Goal: Task Accomplishment & Management: Use online tool/utility

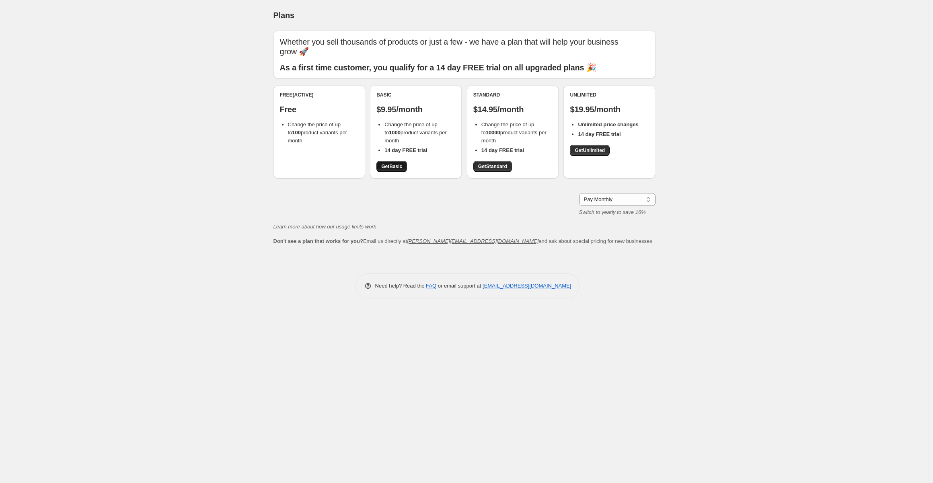
click at [396, 166] on span "Get Basic" at bounding box center [391, 166] width 21 height 6
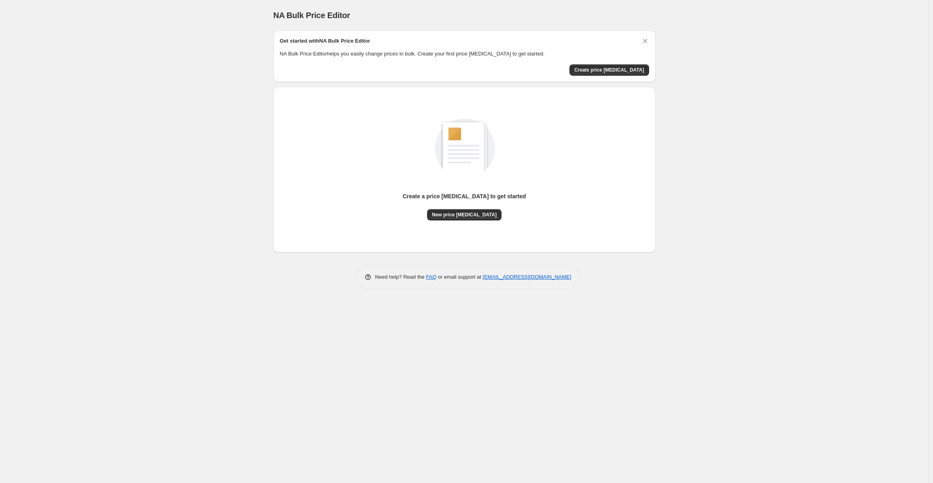
drag, startPoint x: 868, startPoint y: 47, endPoint x: 872, endPoint y: 0, distance: 46.4
click at [869, 45] on div "NA Bulk Price Editor. This page is ready NA Bulk Price Editor Get started with …" at bounding box center [464, 241] width 928 height 483
click at [604, 74] on button "Create price [MEDICAL_DATA]" at bounding box center [609, 69] width 80 height 11
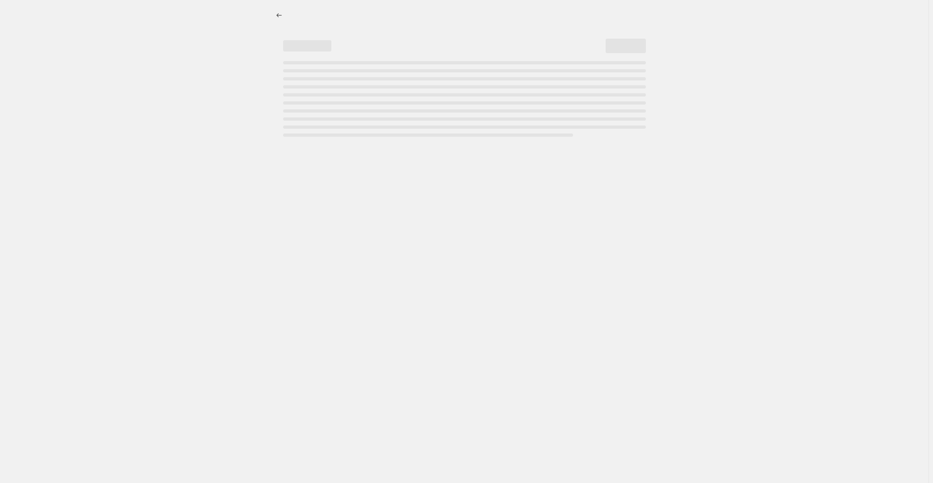
select select "percentage"
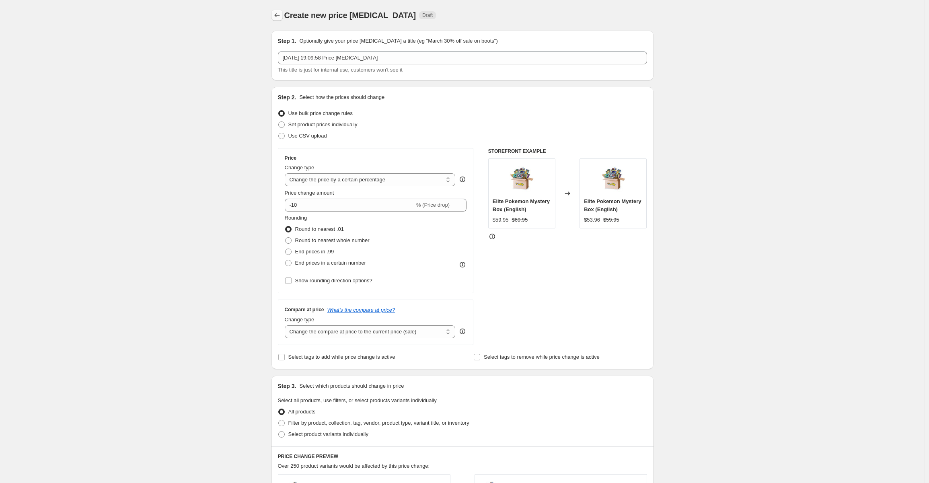
click at [281, 16] on icon "Price change jobs" at bounding box center [277, 15] width 8 height 8
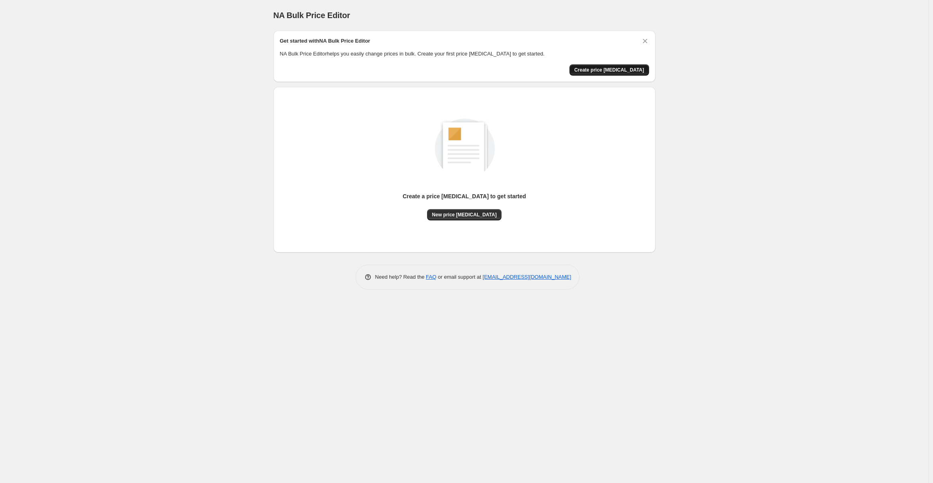
click at [618, 72] on span "Create price [MEDICAL_DATA]" at bounding box center [609, 70] width 70 height 6
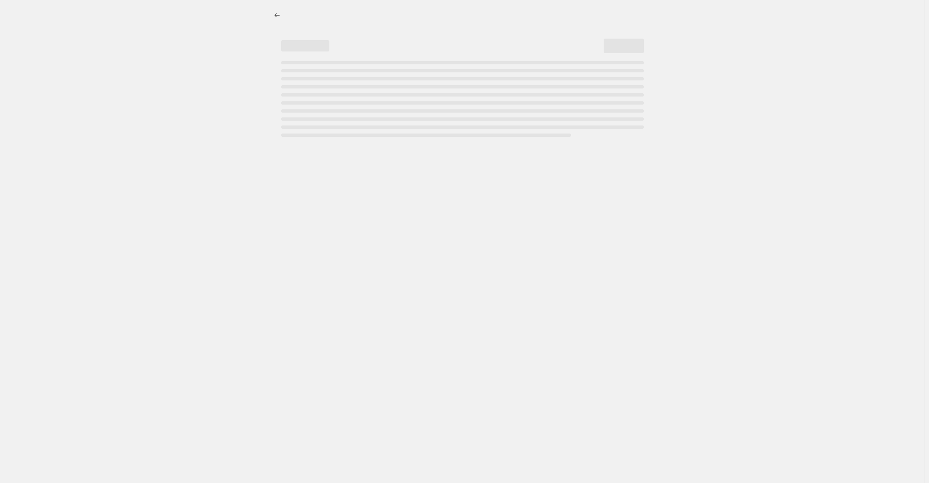
select select "percentage"
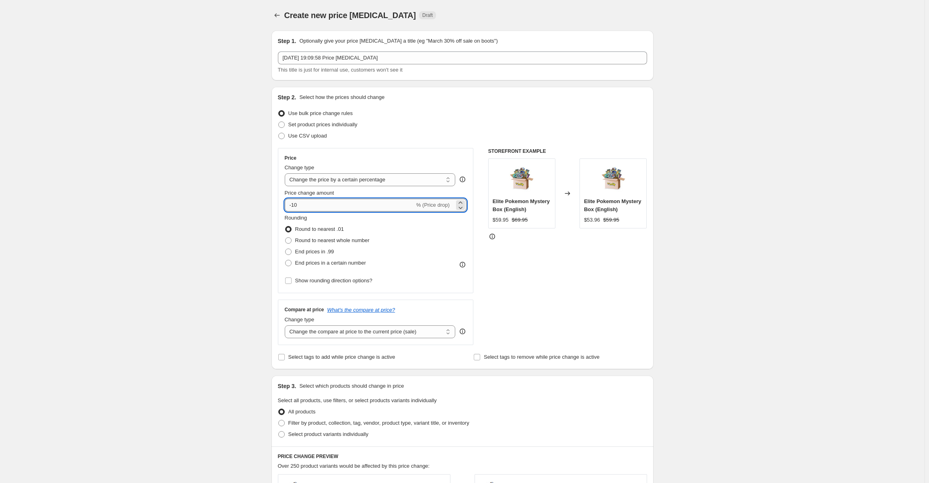
click at [344, 208] on input "-10" at bounding box center [350, 205] width 130 height 13
type input "-1"
click at [550, 256] on div "STOREFRONT EXAMPLE Elite Pokemon Mystery Box (English) $59.95 $69.95 Changed to…" at bounding box center [567, 246] width 159 height 197
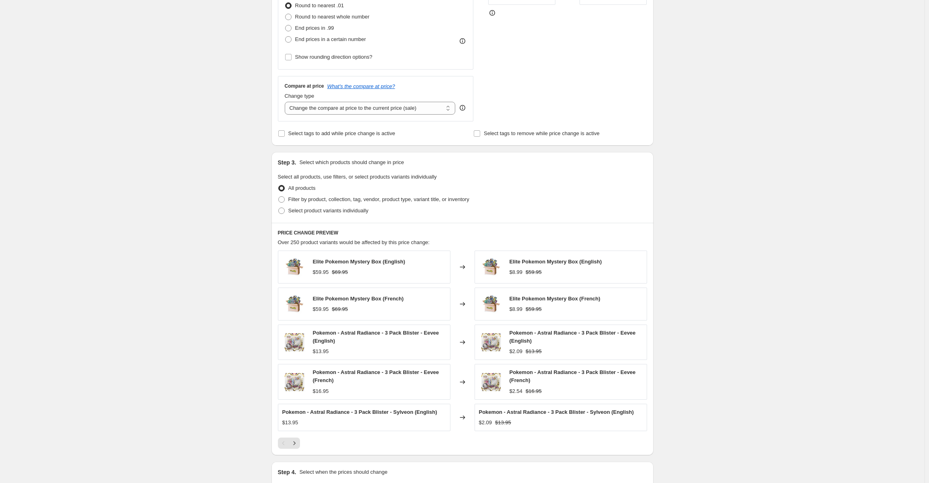
scroll to position [318, 0]
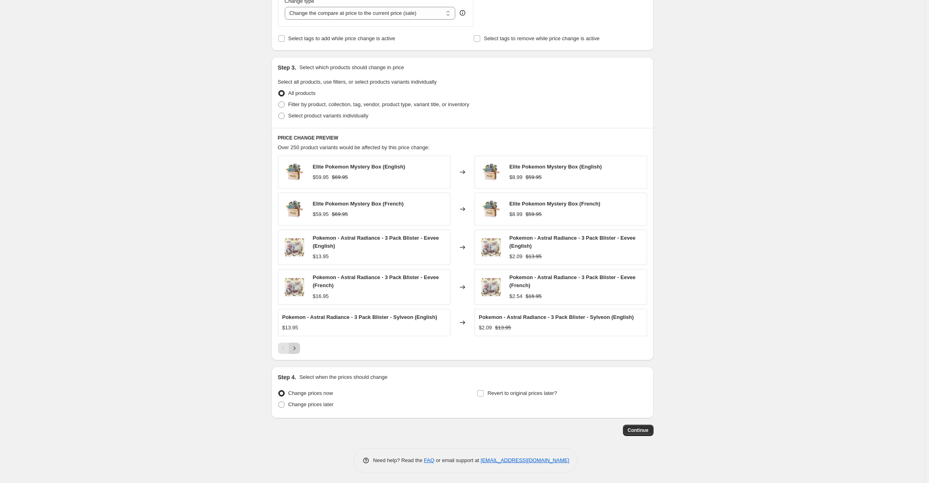
click at [293, 346] on icon "Next" at bounding box center [294, 348] width 8 height 8
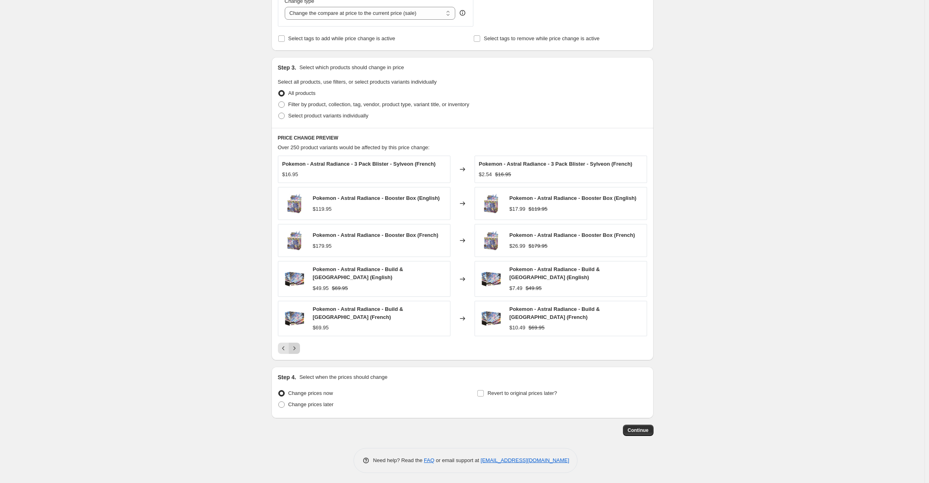
click at [298, 349] on icon "Next" at bounding box center [294, 348] width 8 height 8
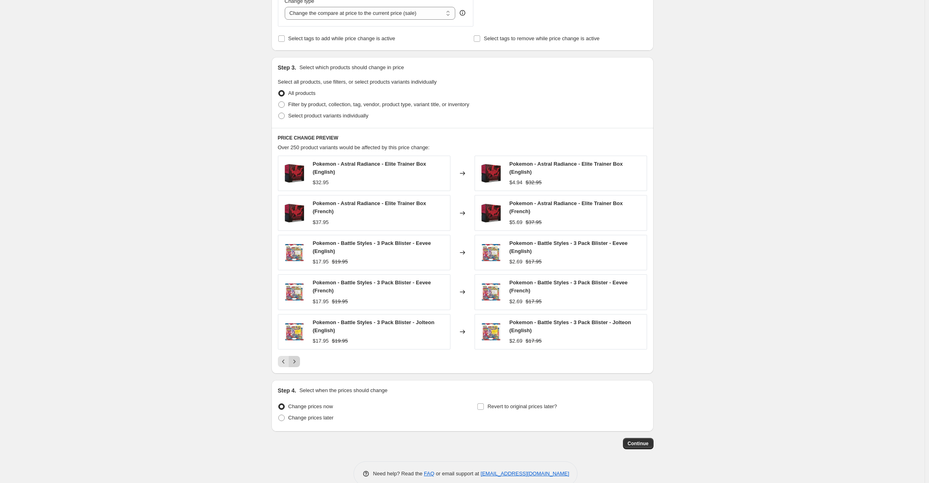
click at [298, 357] on icon "Next" at bounding box center [294, 361] width 8 height 8
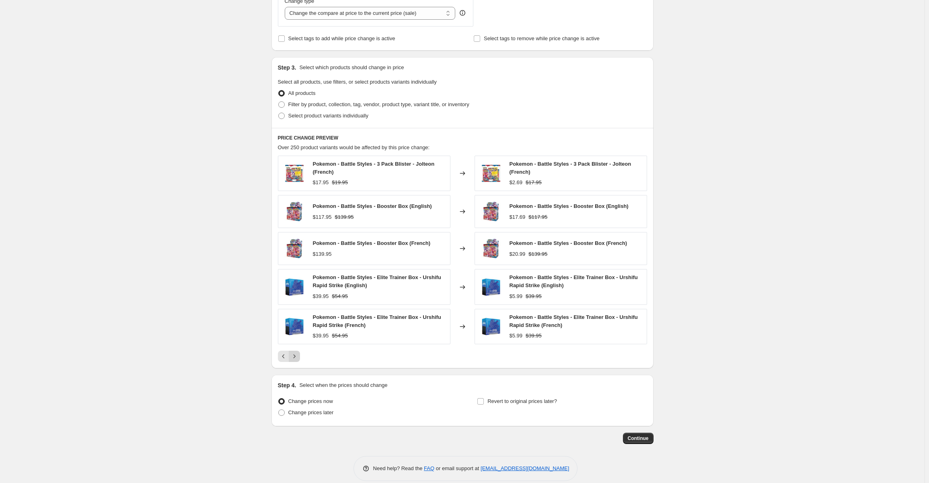
click at [295, 355] on icon "Next" at bounding box center [294, 356] width 2 height 4
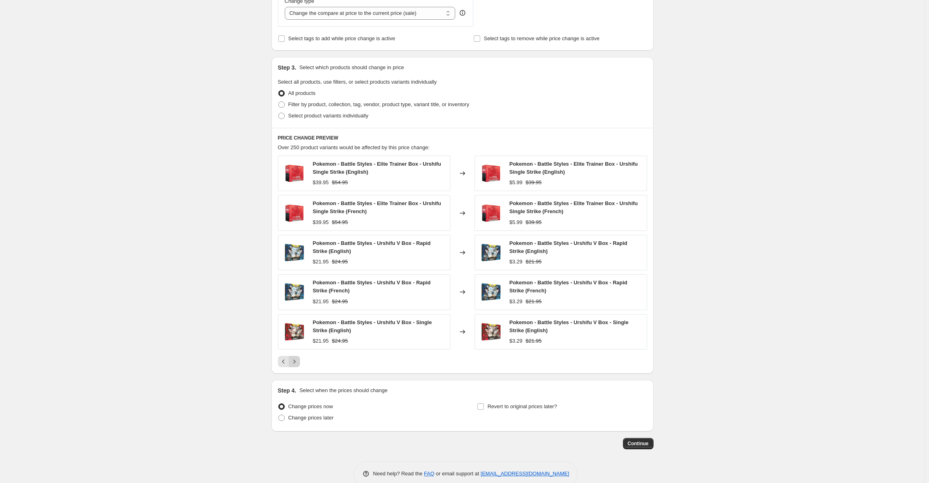
click at [295, 360] on icon "Next" at bounding box center [294, 361] width 8 height 8
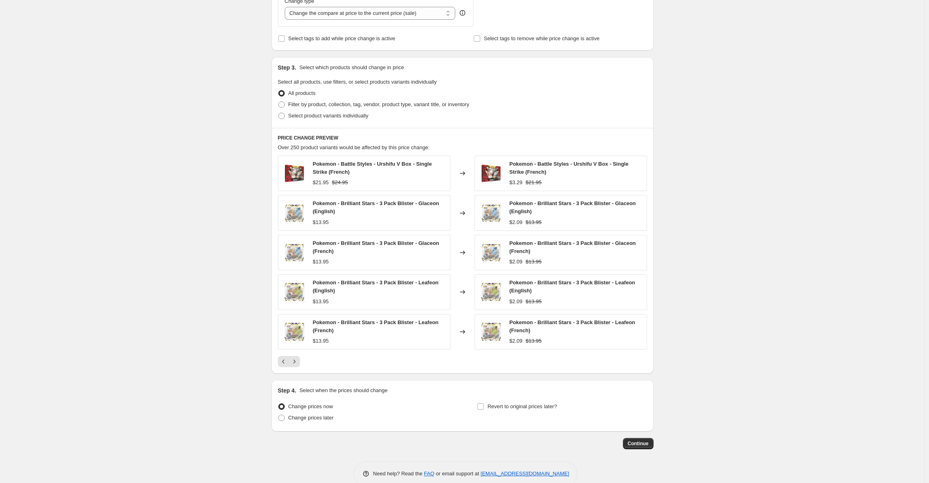
click at [293, 357] on icon "Next" at bounding box center [294, 361] width 8 height 8
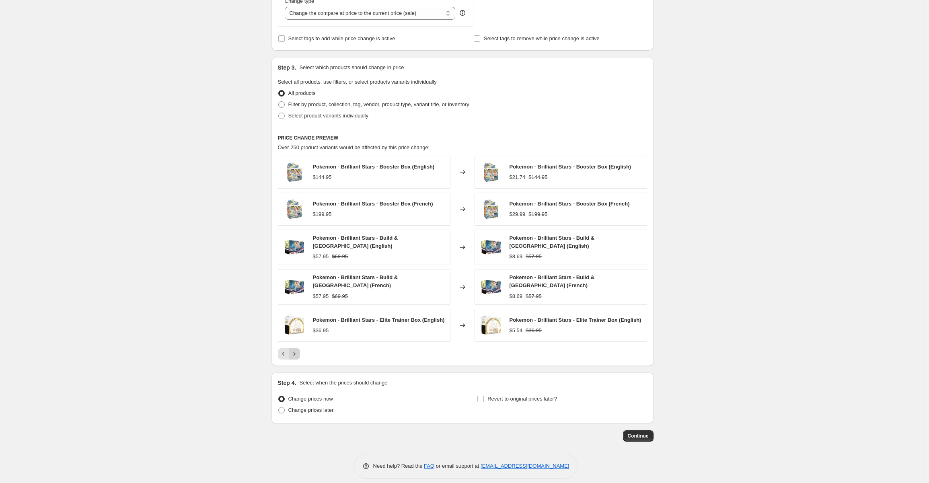
click at [298, 351] on icon "Next" at bounding box center [294, 354] width 8 height 8
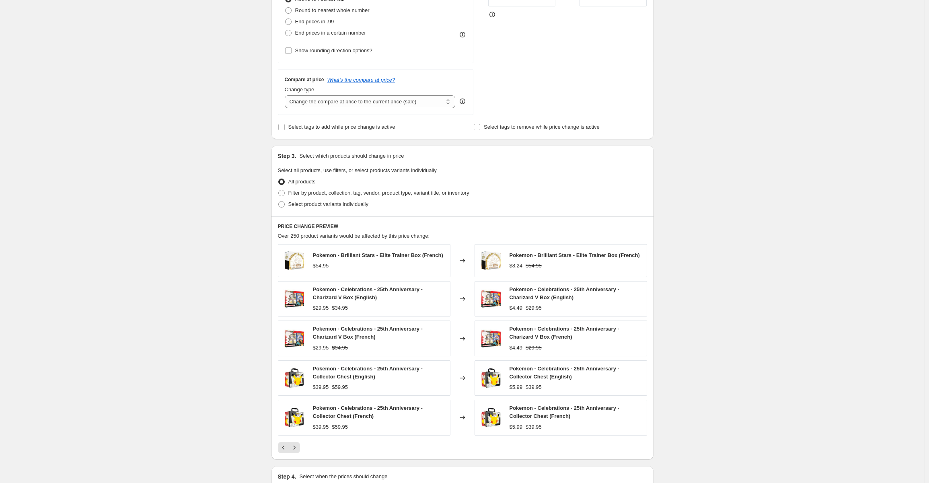
scroll to position [77, 0]
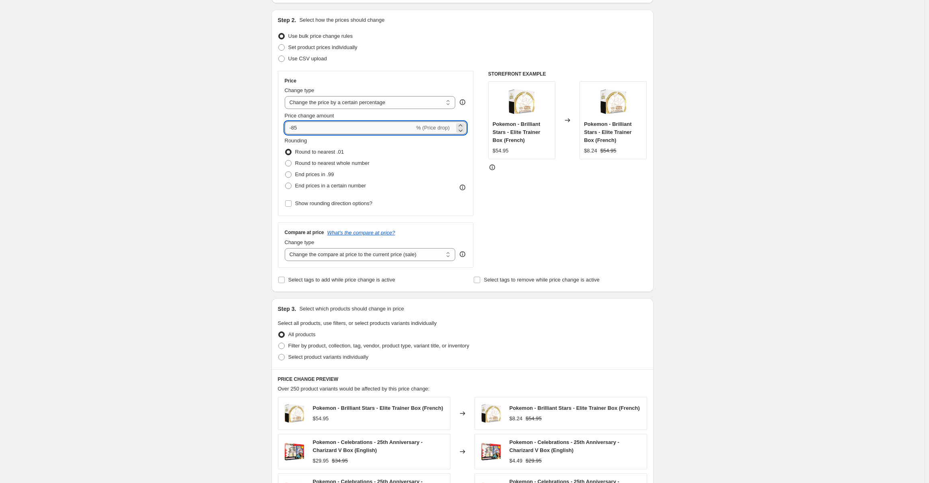
drag, startPoint x: 305, startPoint y: 130, endPoint x: 295, endPoint y: 129, distance: 10.1
click at [297, 129] on input "-85" at bounding box center [350, 127] width 130 height 13
type input "-80"
click at [721, 281] on div "Create new price change job. This page is ready Create new price change job Dra…" at bounding box center [462, 330] width 924 height 814
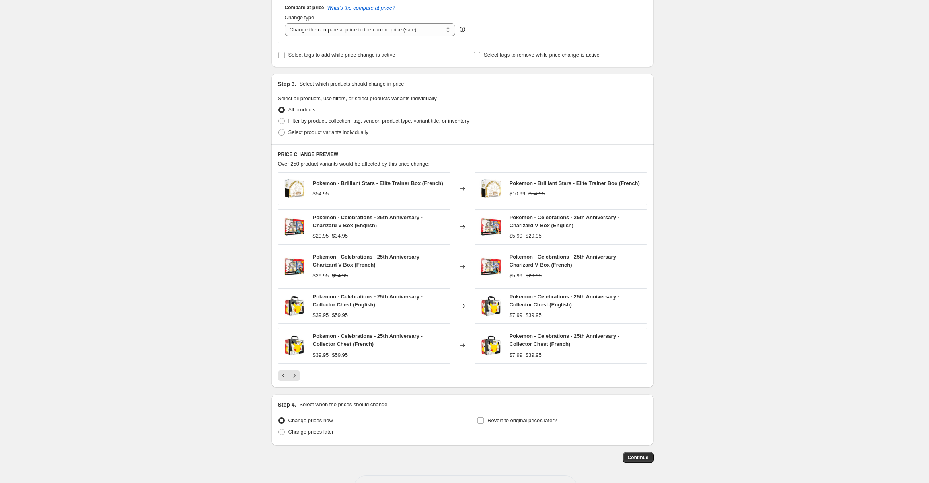
scroll to position [329, 0]
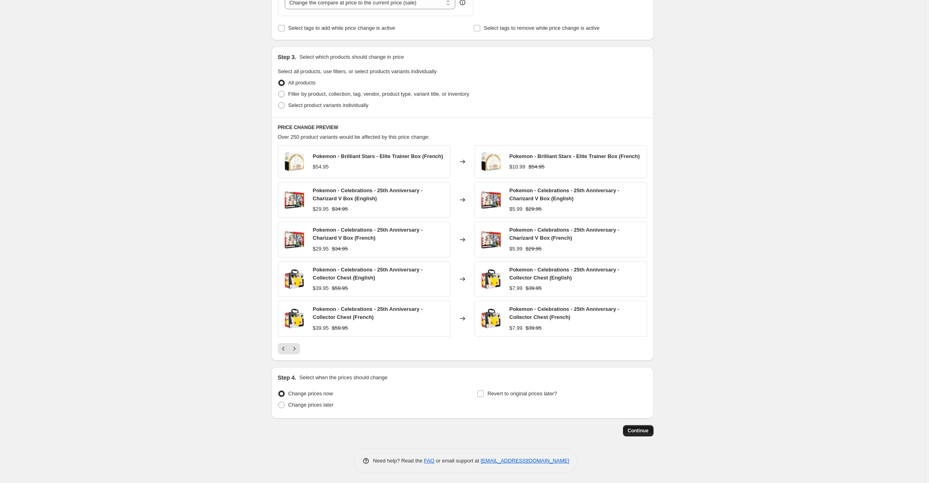
click at [636, 431] on span "Continue" at bounding box center [637, 430] width 21 height 6
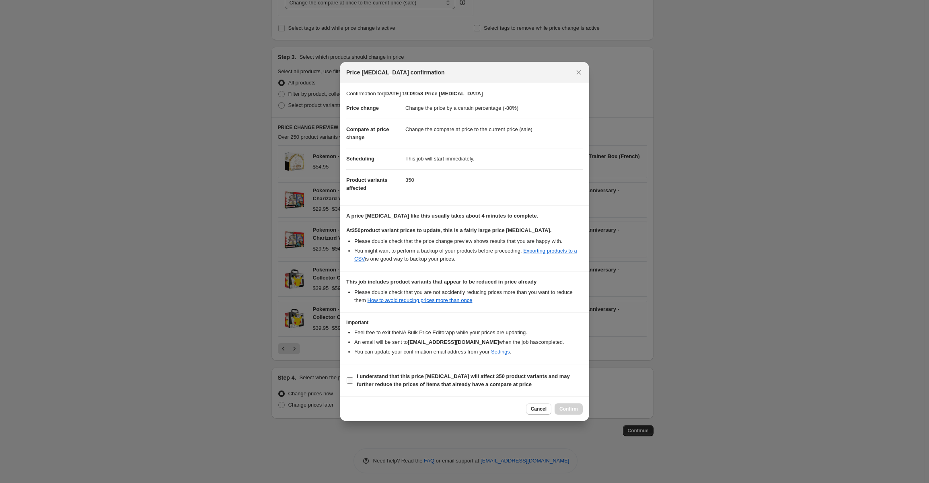
click at [350, 379] on input "I understand that this price change job will affect 350 product variants and ma…" at bounding box center [349, 380] width 6 height 6
checkbox input "true"
click at [574, 410] on span "Confirm" at bounding box center [568, 409] width 18 height 6
